Goal: Transaction & Acquisition: Obtain resource

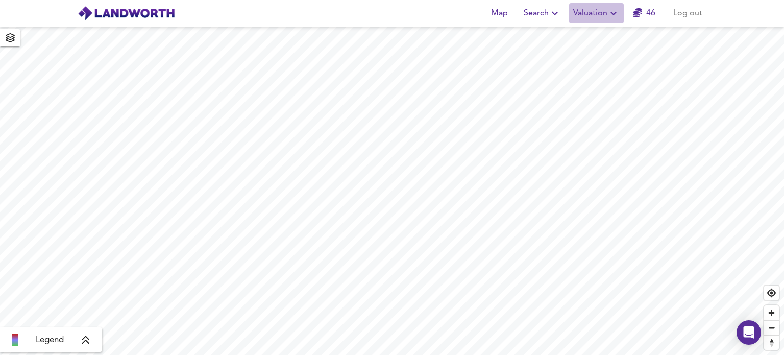
click at [615, 13] on icon "button" at bounding box center [614, 13] width 12 height 12
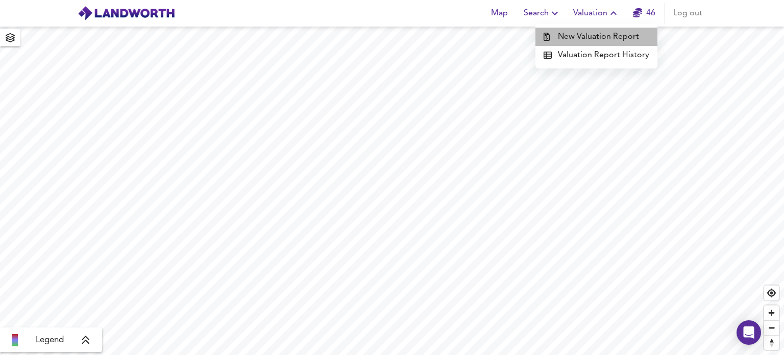
click at [599, 37] on li "New Valuation Report" at bounding box center [597, 37] width 122 height 18
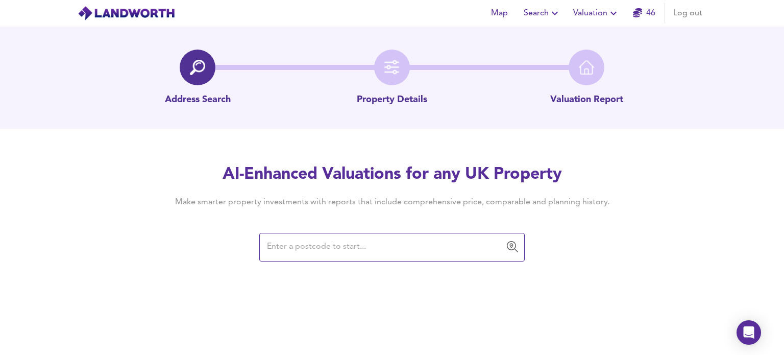
click at [310, 250] on input "text" at bounding box center [384, 246] width 241 height 19
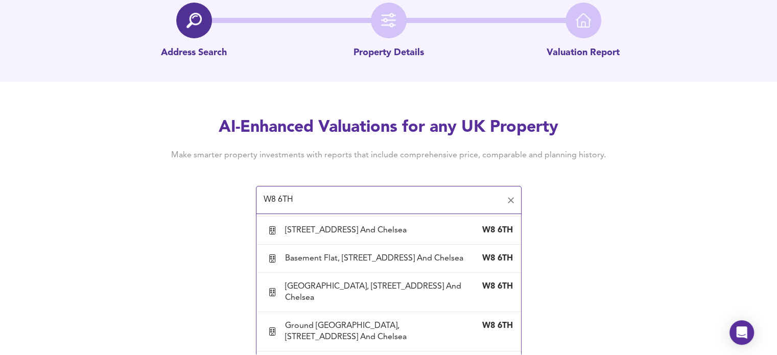
scroll to position [2477, 0]
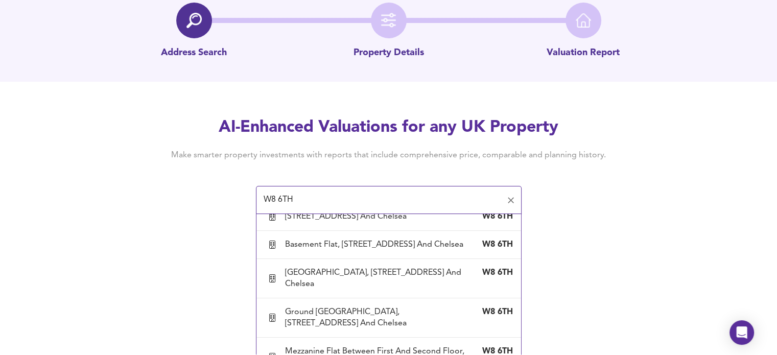
type input "[STREET_ADDRESS] And Chelsea"
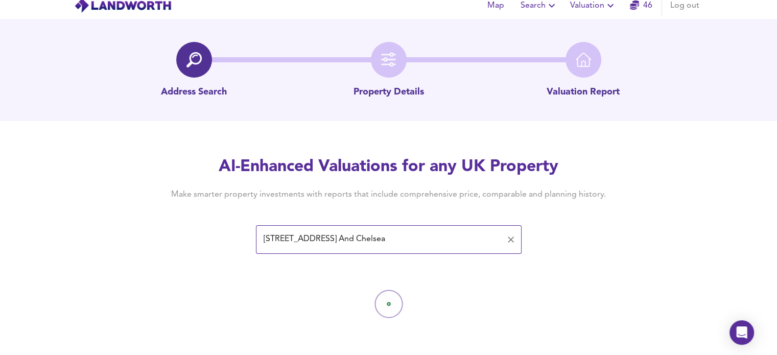
scroll to position [0, 0]
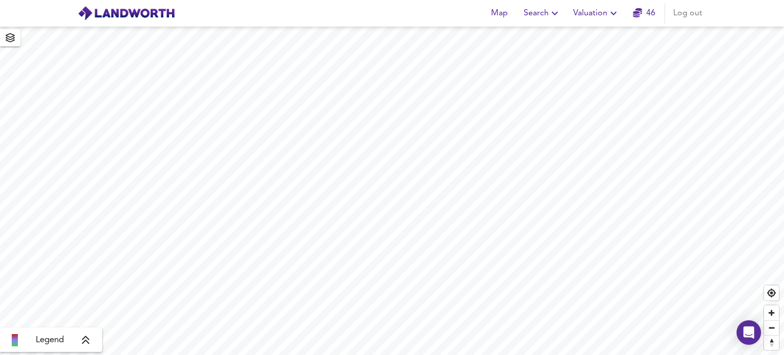
click at [600, 15] on span "Valuation" at bounding box center [596, 13] width 46 height 14
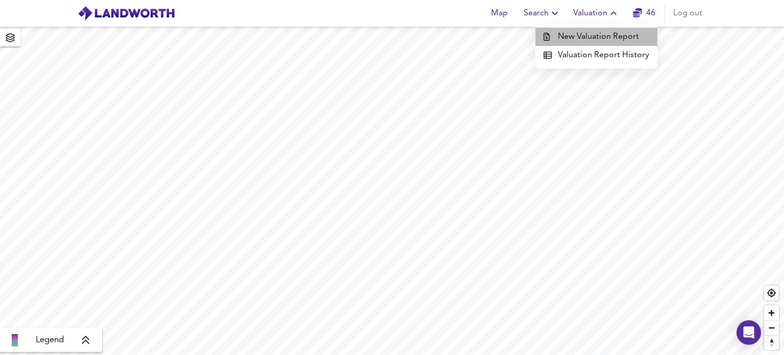
click at [601, 33] on li "New Valuation Report" at bounding box center [597, 37] width 122 height 18
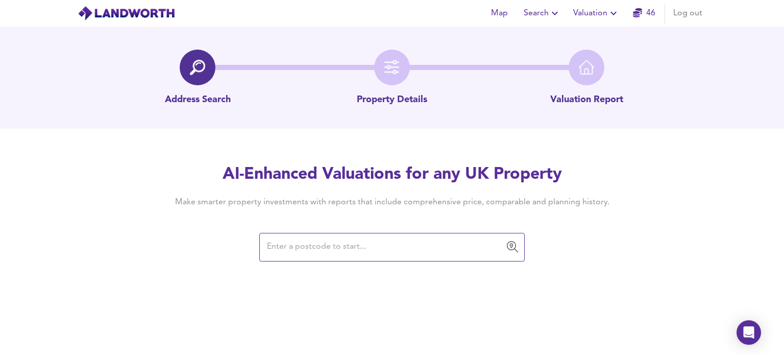
click at [330, 250] on input "text" at bounding box center [384, 246] width 241 height 19
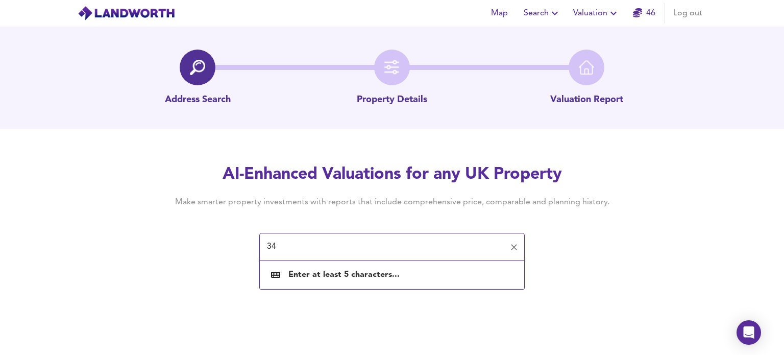
type input "3"
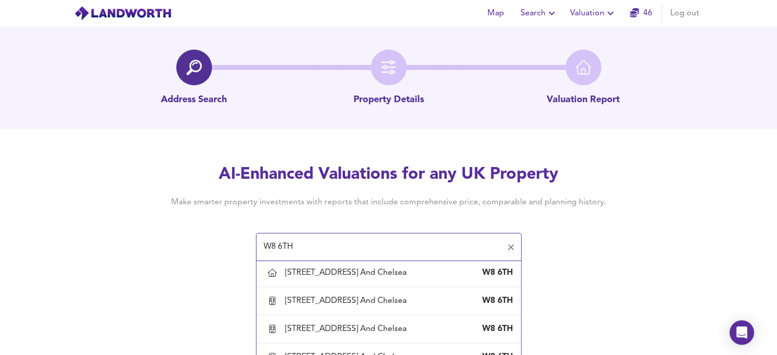
scroll to position [982, 0]
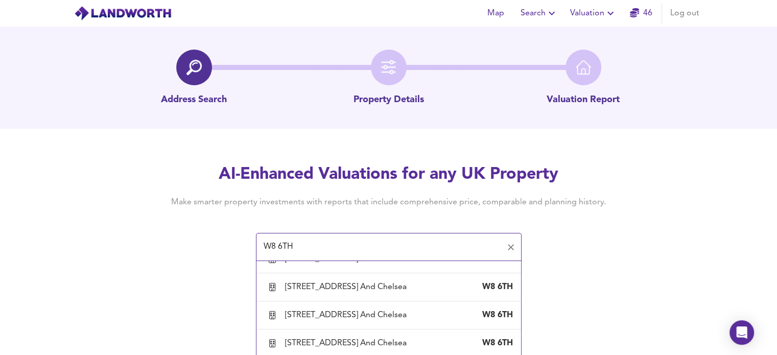
drag, startPoint x: 283, startPoint y: 296, endPoint x: 406, endPoint y: 310, distance: 124.4
click at [406, 152] on div "Flat 4, 30 Cheniston Gardens, London, Kensington And Chelsea W8 6TH" at bounding box center [389, 146] width 248 height 11
type input "Flat [STREET_ADDRESS] And Chelsea"
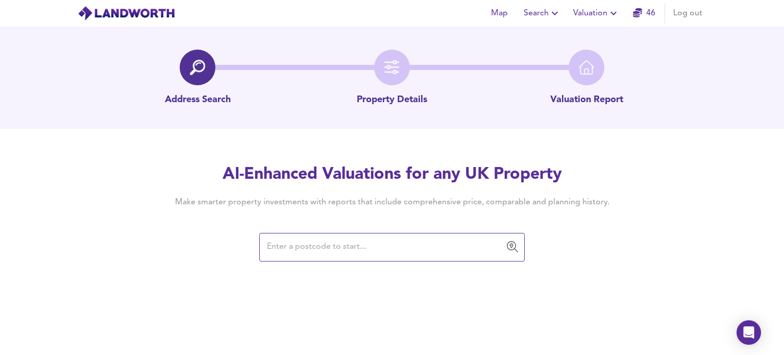
click at [298, 247] on input "text" at bounding box center [384, 246] width 241 height 19
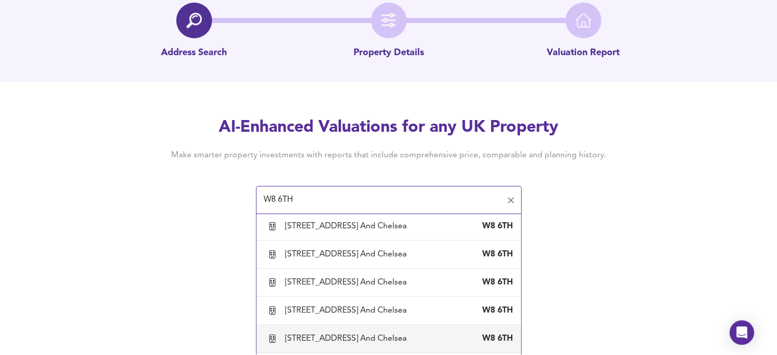
scroll to position [1144, 0]
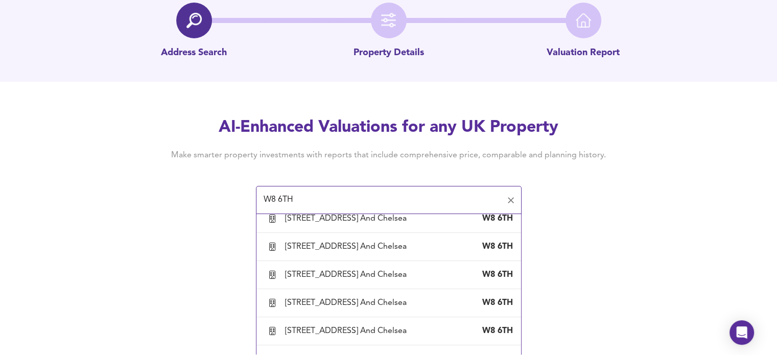
click at [371, 84] on div "[STREET_ADDRESS] And Chelsea" at bounding box center [348, 78] width 126 height 11
type input "[STREET_ADDRESS] And Chelsea"
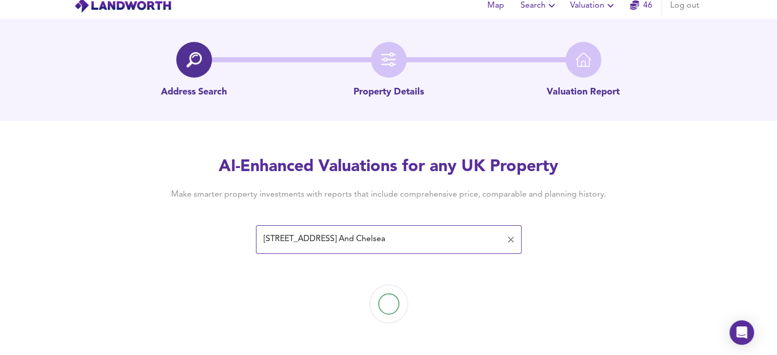
scroll to position [0, 0]
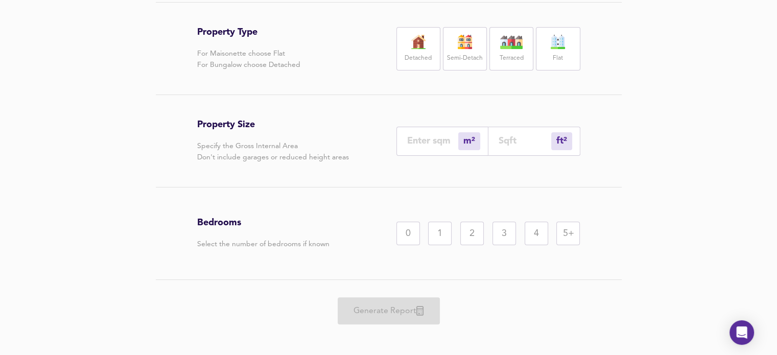
scroll to position [200, 0]
click at [560, 50] on img at bounding box center [558, 42] width 26 height 14
click at [502, 147] on input "number" at bounding box center [524, 141] width 53 height 11
type input "1"
type input "7"
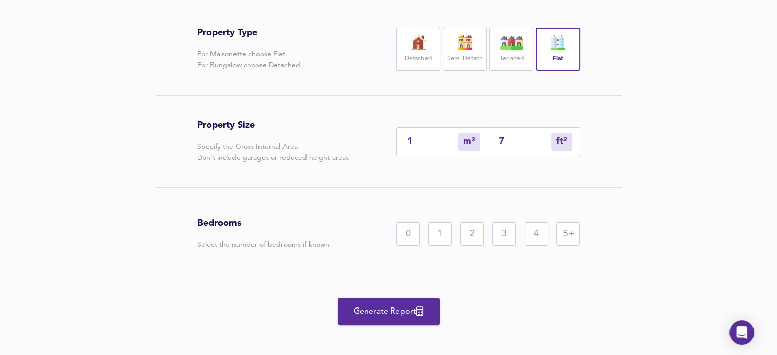
type input "7"
type input "75"
click at [473, 246] on div "2" at bounding box center [471, 233] width 23 height 23
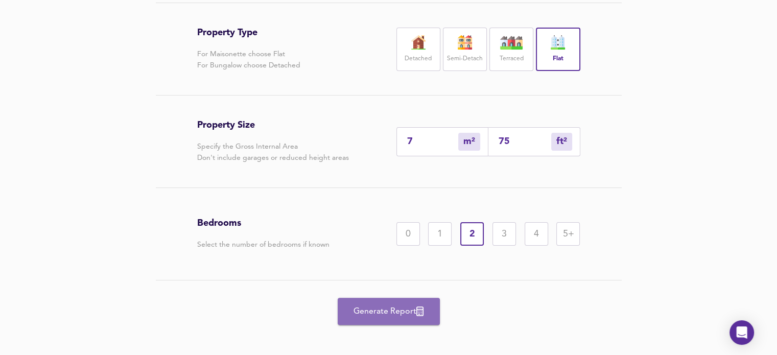
click at [380, 319] on span "Generate Report" at bounding box center [389, 311] width 82 height 14
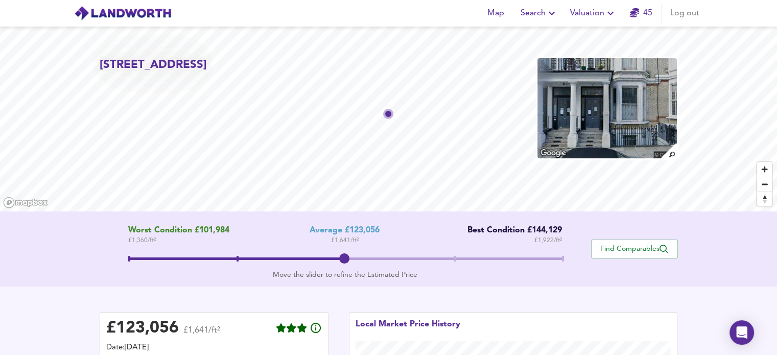
scroll to position [200, 0]
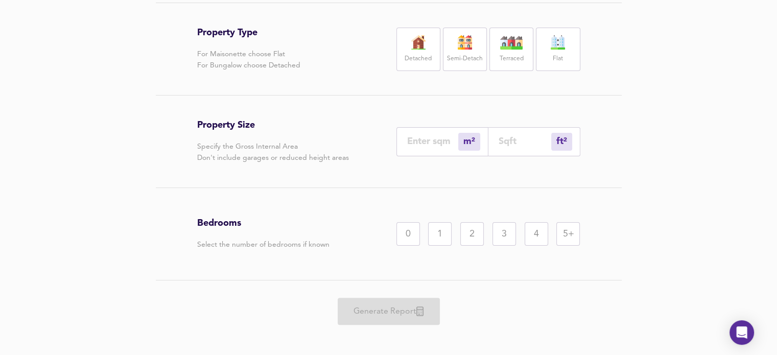
click at [513, 147] on input "number" at bounding box center [524, 141] width 53 height 11
click at [554, 50] on img at bounding box center [558, 42] width 26 height 14
click at [510, 147] on input "number" at bounding box center [524, 141] width 53 height 11
click at [513, 147] on input "number" at bounding box center [524, 141] width 53 height 11
type input "1"
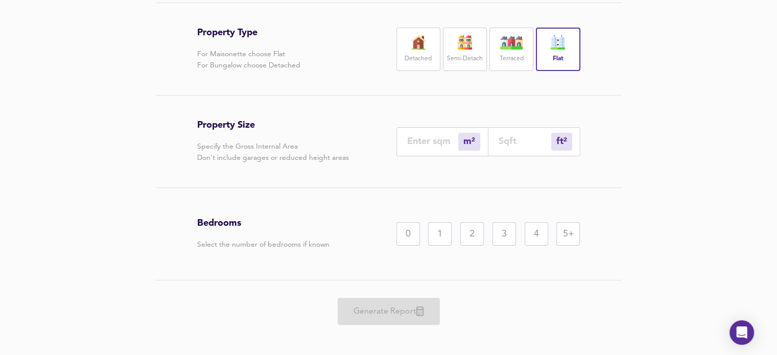
type input "8"
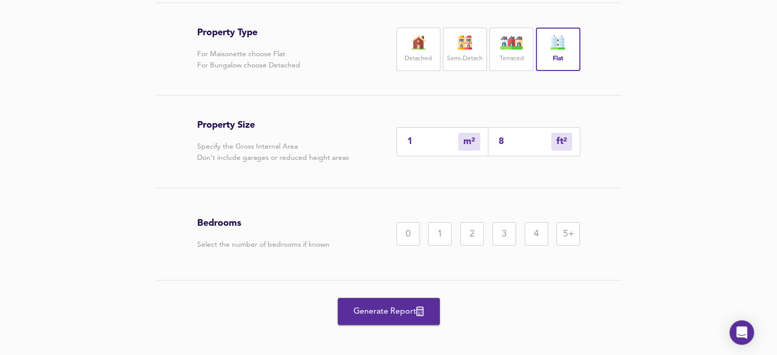
type input "7"
type input "80"
type input "75"
type input "807"
click at [384, 319] on span "Generate Report" at bounding box center [389, 311] width 82 height 14
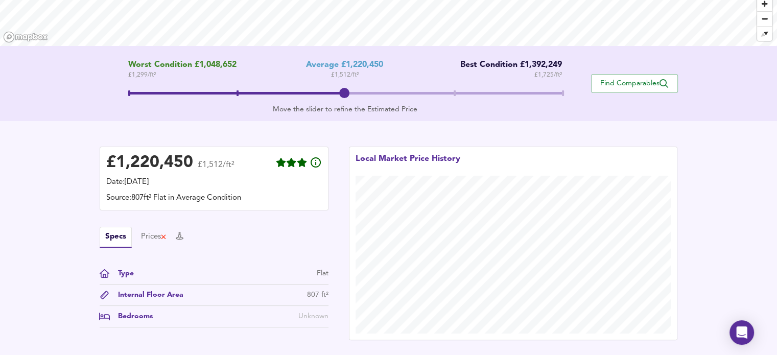
scroll to position [174, 0]
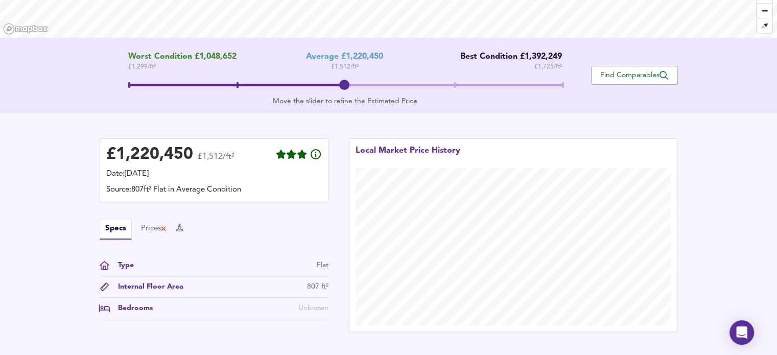
drag, startPoint x: 784, startPoint y: 185, endPoint x: 531, endPoint y: 133, distance: 258.2
click at [531, 133] on div "Local Market Price History" at bounding box center [513, 235] width 349 height 214
click at [624, 71] on span "Find Comparables" at bounding box center [634, 75] width 76 height 10
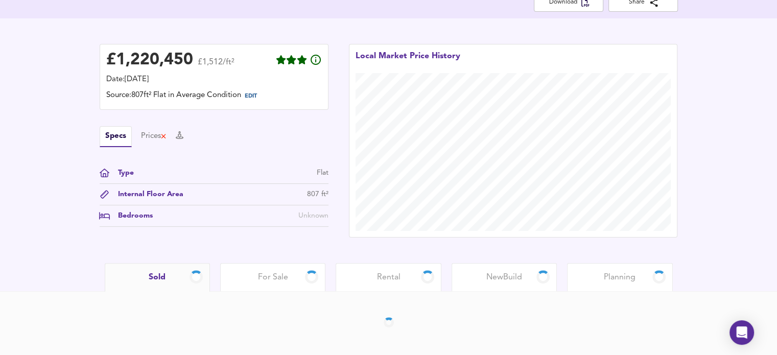
scroll to position [227, 0]
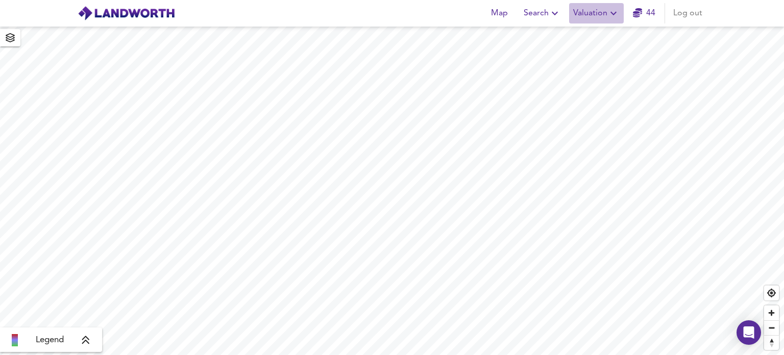
click at [613, 10] on icon "button" at bounding box center [614, 13] width 12 height 12
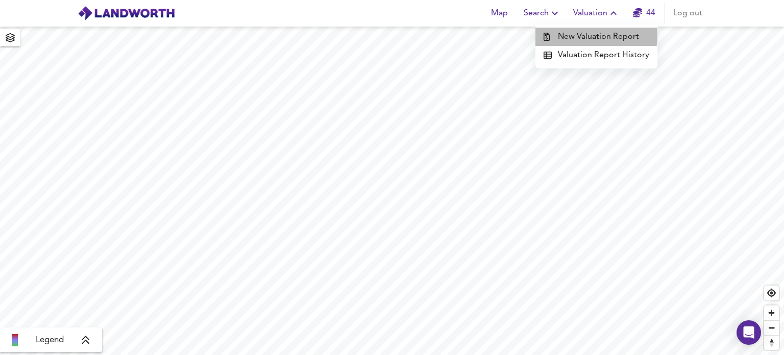
click at [598, 36] on li "New Valuation Report" at bounding box center [597, 37] width 122 height 18
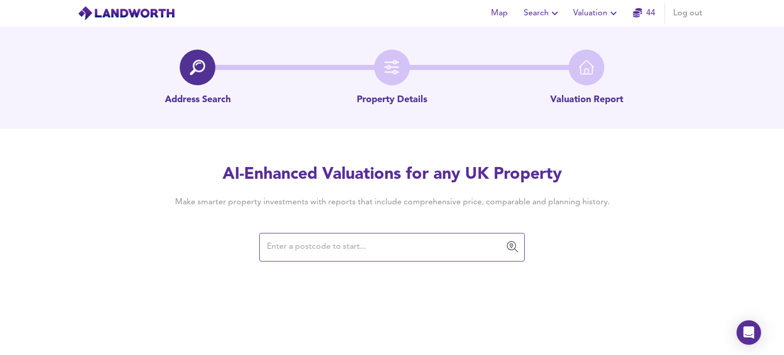
click at [289, 248] on input "text" at bounding box center [384, 246] width 241 height 19
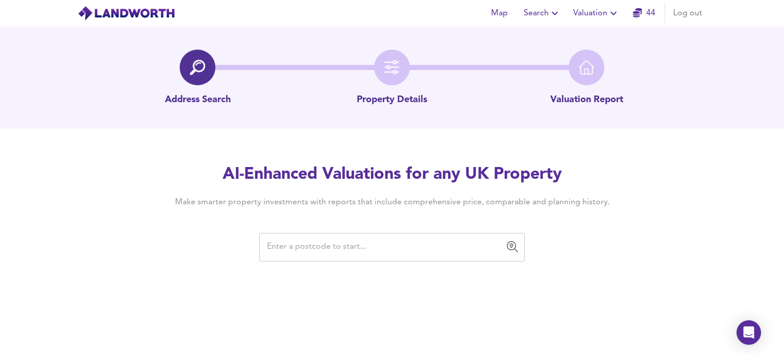
drag, startPoint x: 296, startPoint y: 253, endPoint x: 294, endPoint y: 245, distance: 7.9
click at [296, 253] on input "text" at bounding box center [384, 246] width 241 height 19
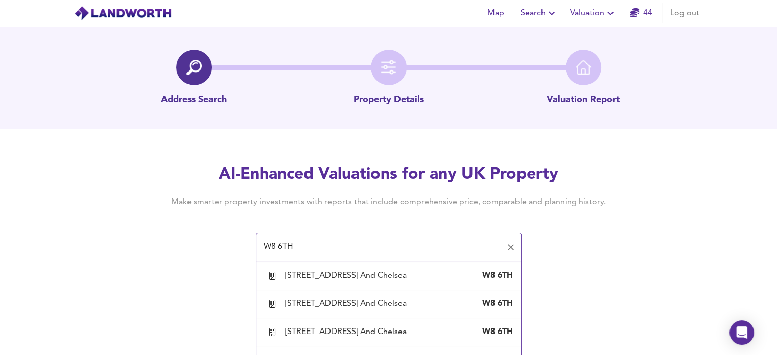
scroll to position [1175, 0]
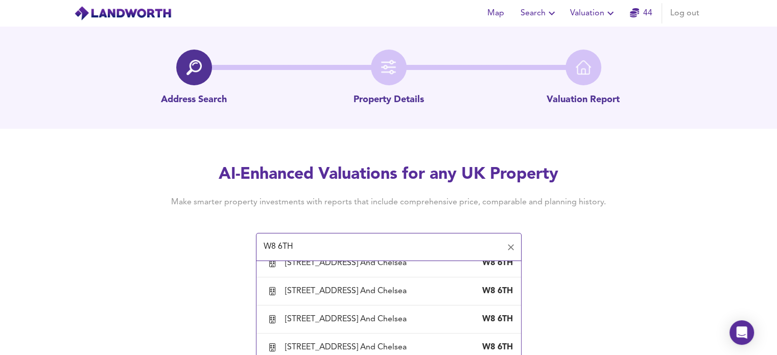
click at [409, 100] on div "[STREET_ADDRESS] And Chelsea" at bounding box center [348, 94] width 126 height 11
type input "[STREET_ADDRESS] And Chelsea"
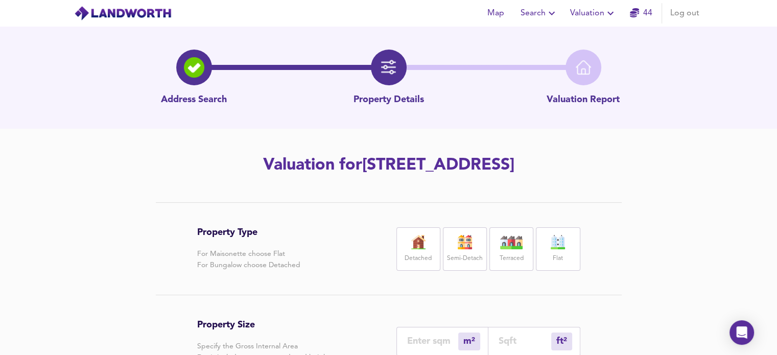
click at [557, 265] on label "Flat" at bounding box center [558, 258] width 10 height 13
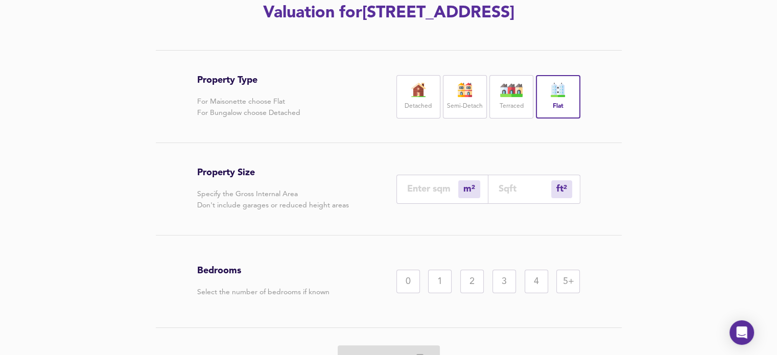
scroll to position [153, 0]
click at [530, 193] on input "number" at bounding box center [524, 187] width 53 height 11
type input "0"
type input "1"
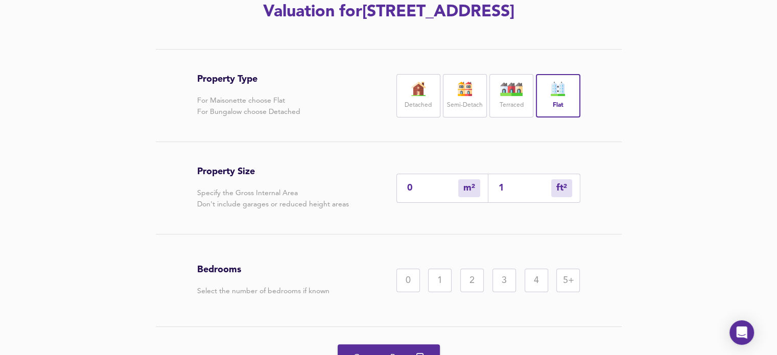
type input "1"
type input "15"
type input "14"
type input "151"
type input "140"
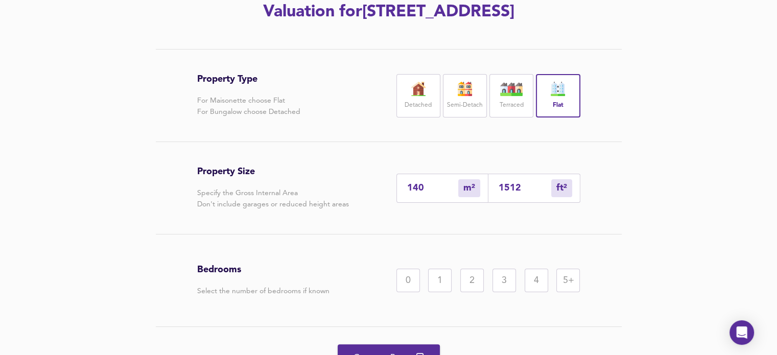
type input "1512"
click at [470, 292] on div "2" at bounding box center [471, 280] width 23 height 23
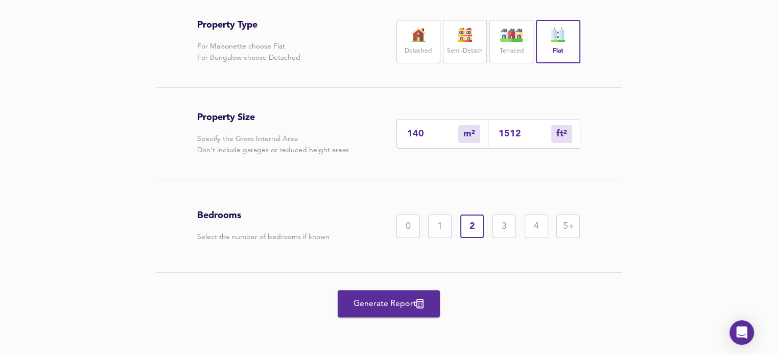
scroll to position [224, 0]
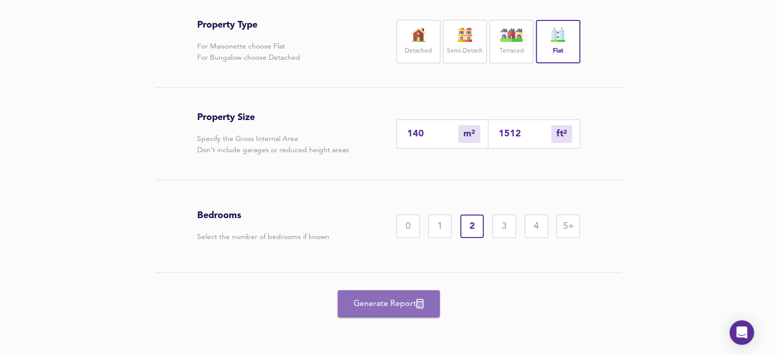
click at [393, 308] on span "Generate Report" at bounding box center [389, 304] width 82 height 14
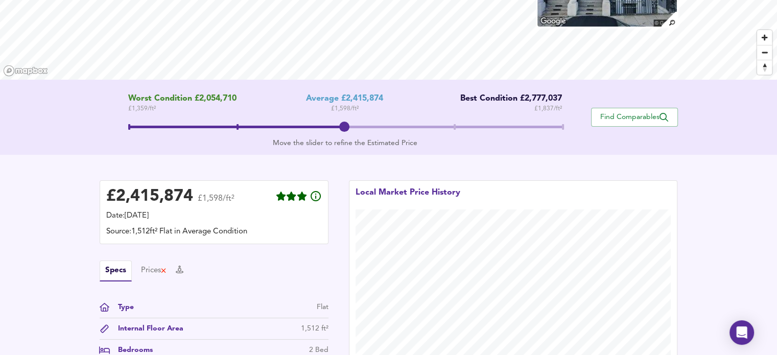
scroll to position [124, 0]
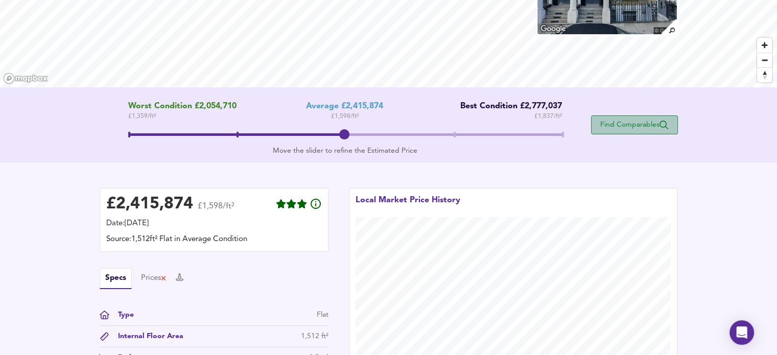
click at [615, 124] on span "Find Comparables" at bounding box center [634, 125] width 76 height 10
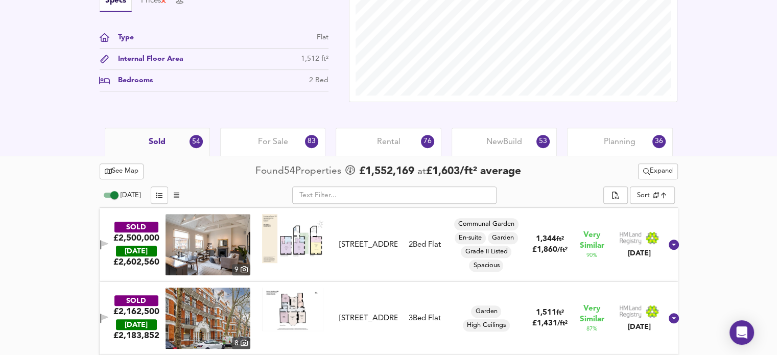
scroll to position [245, 0]
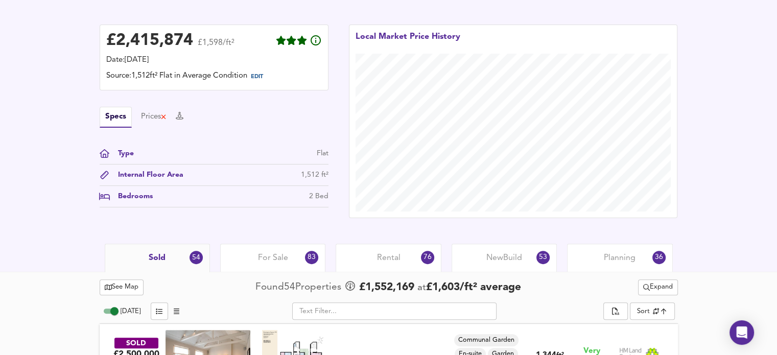
click at [614, 255] on span "Planning" at bounding box center [620, 257] width 32 height 11
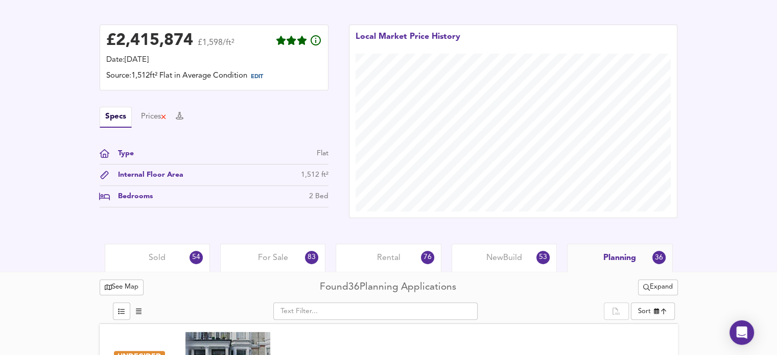
drag, startPoint x: 776, startPoint y: 54, endPoint x: 775, endPoint y: 65, distance: 10.7
click at [775, 65] on div "£ 2,415,874 £1,598/ft² Date: [DATE] Source: 1,512ft² Flat in Average Condition …" at bounding box center [388, 121] width 777 height 245
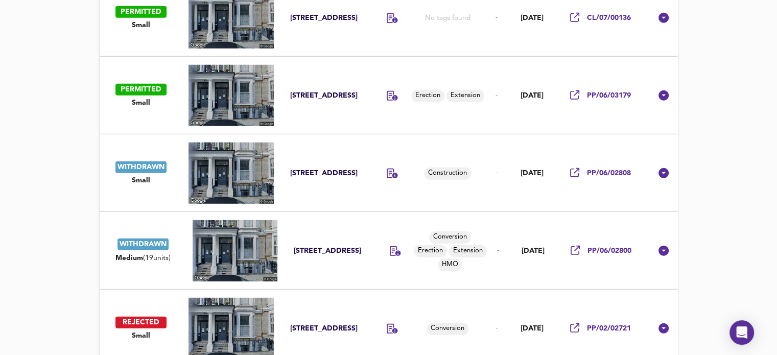
scroll to position [3012, 0]
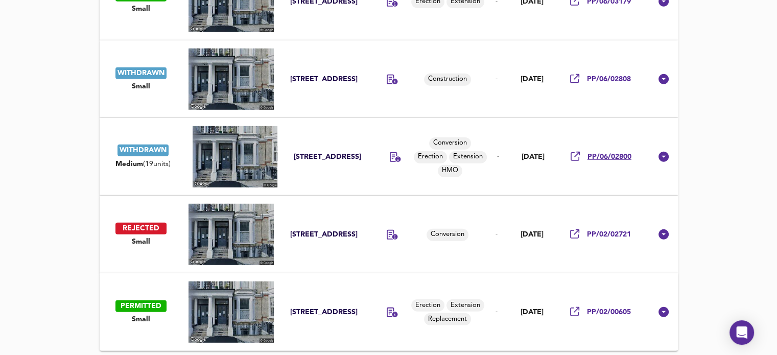
click at [616, 157] on span "PP/06/02800" at bounding box center [609, 157] width 44 height 10
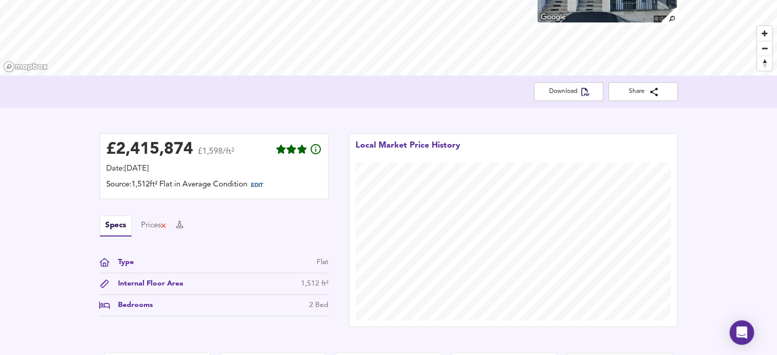
scroll to position [103, 0]
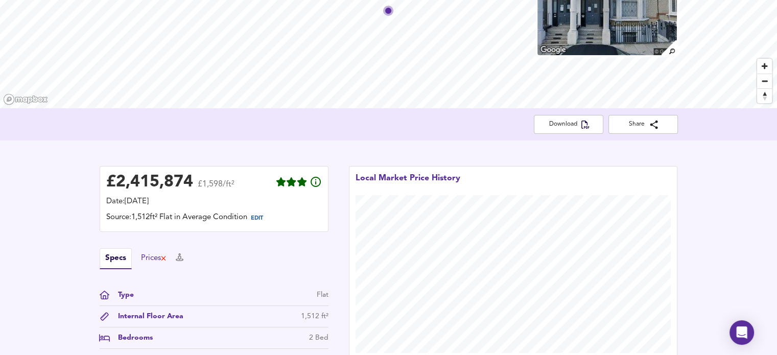
click at [159, 258] on div "Prices" at bounding box center [154, 258] width 26 height 11
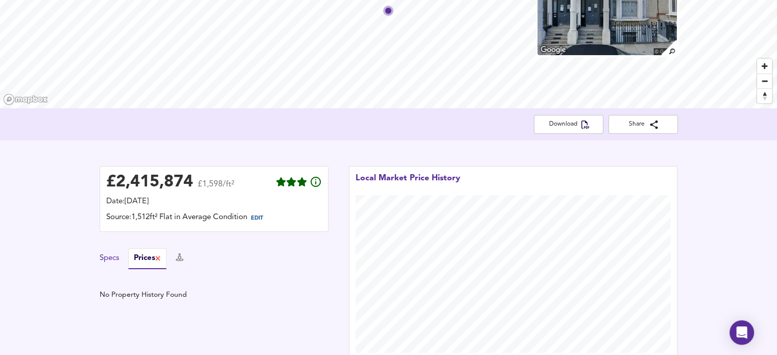
click at [112, 257] on button "Specs" at bounding box center [109, 258] width 19 height 11
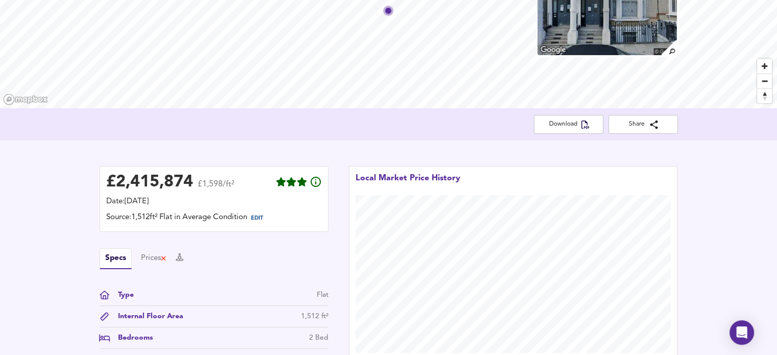
scroll to position [0, 0]
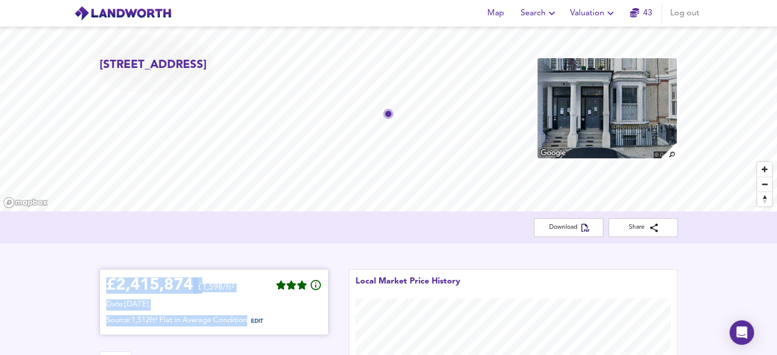
drag, startPoint x: 108, startPoint y: 283, endPoint x: 306, endPoint y: 323, distance: 202.6
click at [306, 324] on div "£ 2,415,874 £1,598/ft² Date: [DATE] Source: 1,512ft² Flat in Average Condition …" at bounding box center [214, 302] width 216 height 53
copy div "£ 2,415,874 £1,598/ft² Date: [DATE] Source: 1,512ft² Flat in Average Condition"
click at [610, 11] on icon "button" at bounding box center [610, 13] width 12 height 12
click at [600, 38] on li "New Valuation Report" at bounding box center [593, 37] width 122 height 18
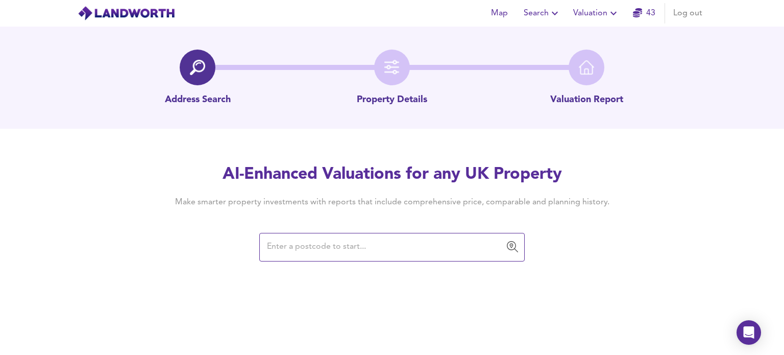
click at [290, 247] on input "text" at bounding box center [384, 246] width 241 height 19
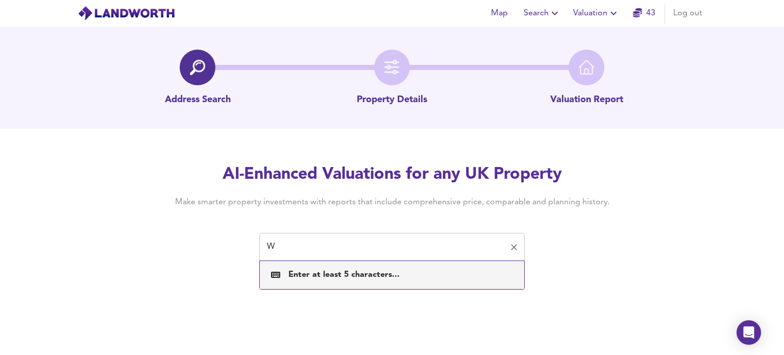
click at [298, 244] on input "W" at bounding box center [384, 246] width 241 height 19
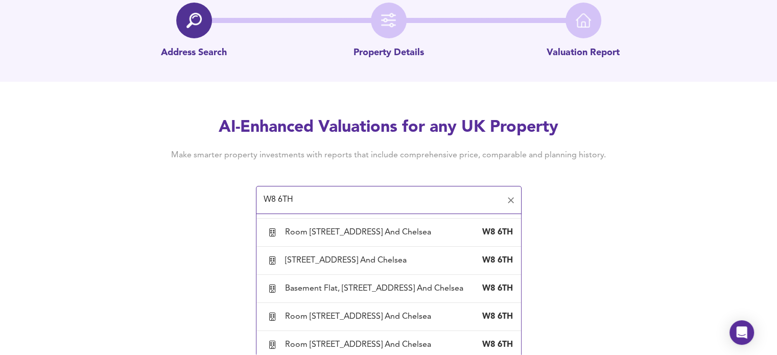
scroll to position [1932, 0]
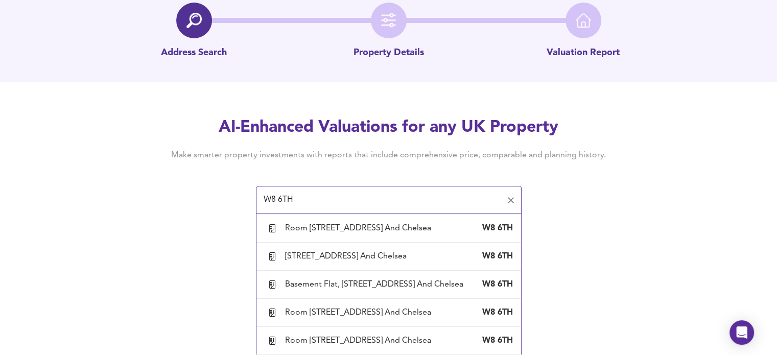
type input "Room [STREET_ADDRESS] And Chelsea"
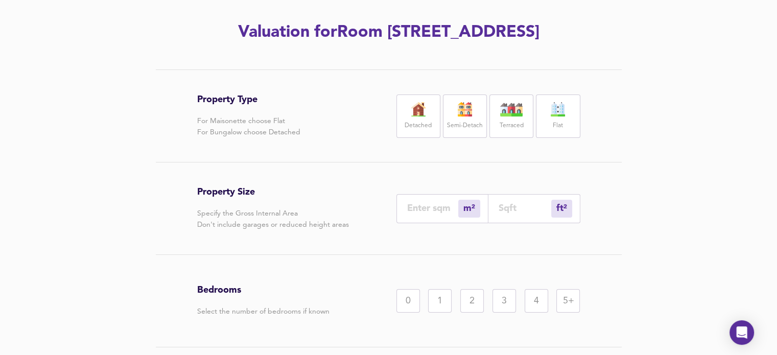
scroll to position [123, 0]
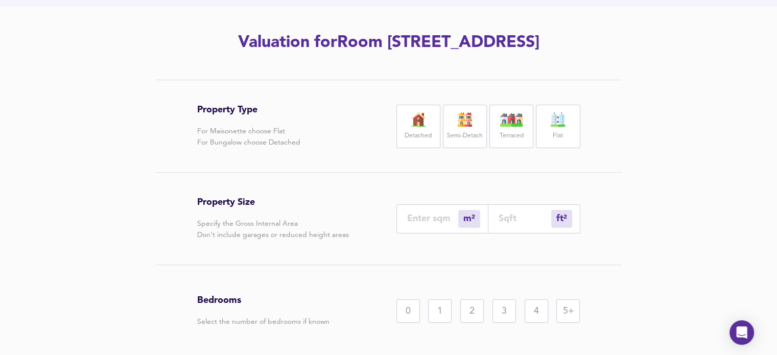
click at [554, 142] on label "Flat" at bounding box center [558, 136] width 10 height 13
click at [511, 224] on input "number" at bounding box center [524, 218] width 53 height 11
type input "0"
type input "1"
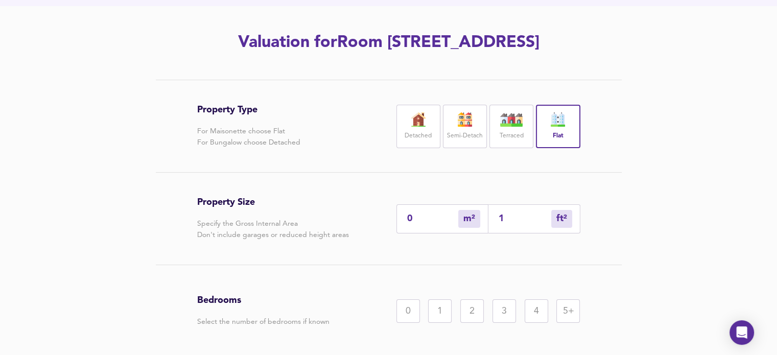
type input "15"
type input "14"
type input "150"
type input "139"
type input "1500"
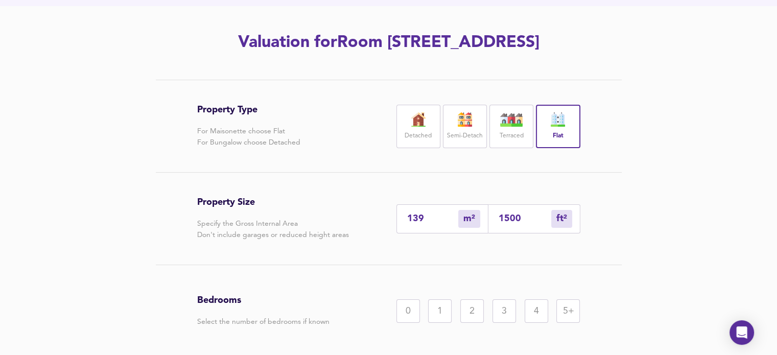
click at [472, 323] on div "2" at bounding box center [471, 310] width 23 height 23
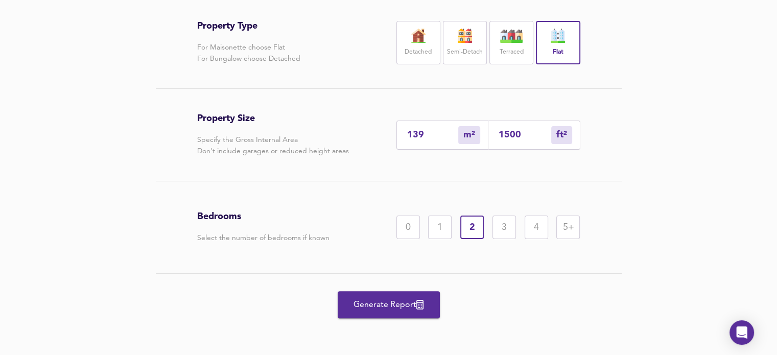
scroll to position [229, 0]
click at [410, 306] on span "Generate Report" at bounding box center [389, 304] width 82 height 14
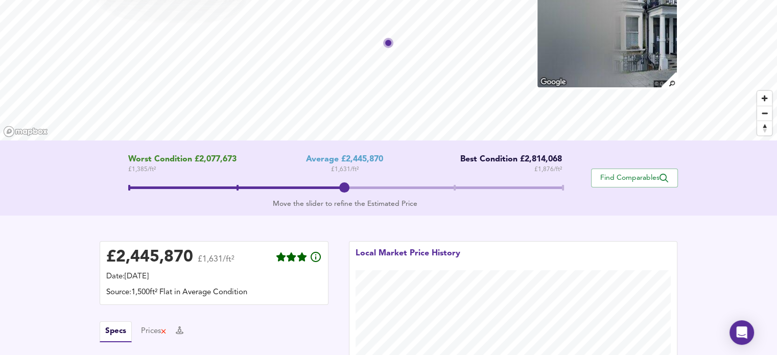
scroll to position [76, 0]
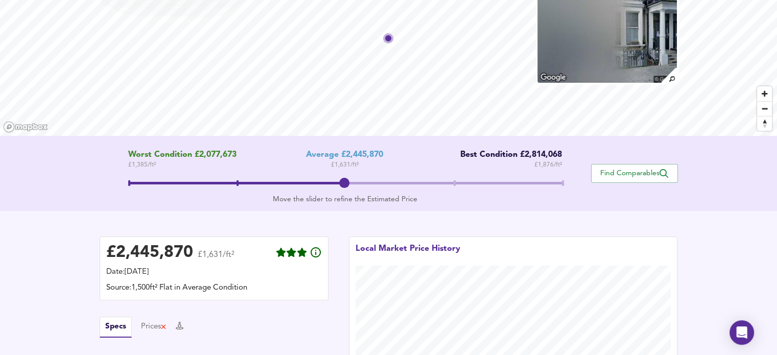
click at [641, 170] on span "Find Comparables" at bounding box center [634, 174] width 76 height 10
